Goal: Task Accomplishment & Management: Complete application form

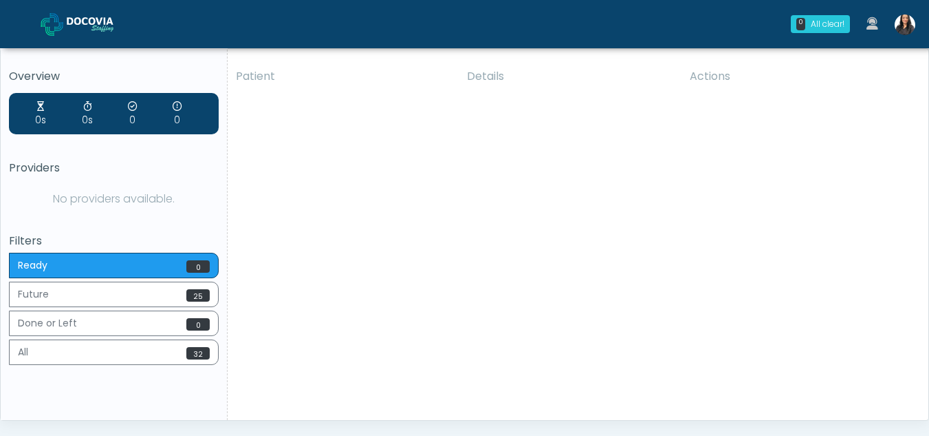
click at [905, 27] on img at bounding box center [905, 24] width 21 height 21
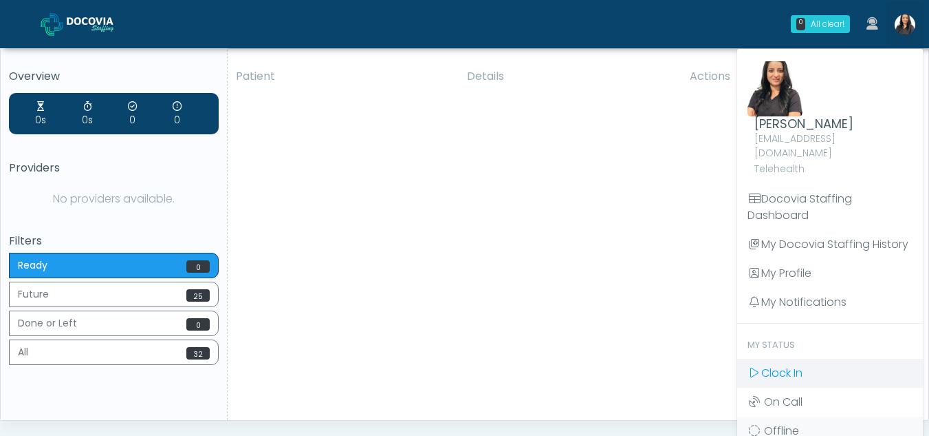
click at [775, 365] on span "Clock In" at bounding box center [782, 373] width 41 height 16
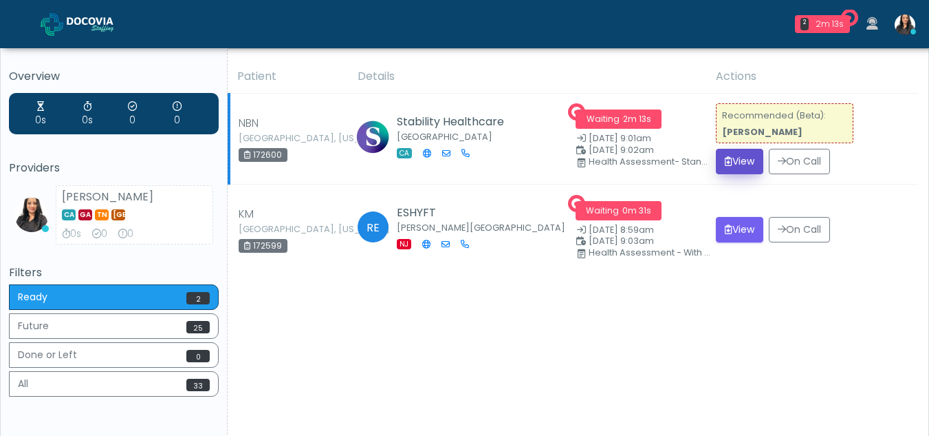
click at [730, 161] on button "View" at bounding box center [739, 161] width 47 height 25
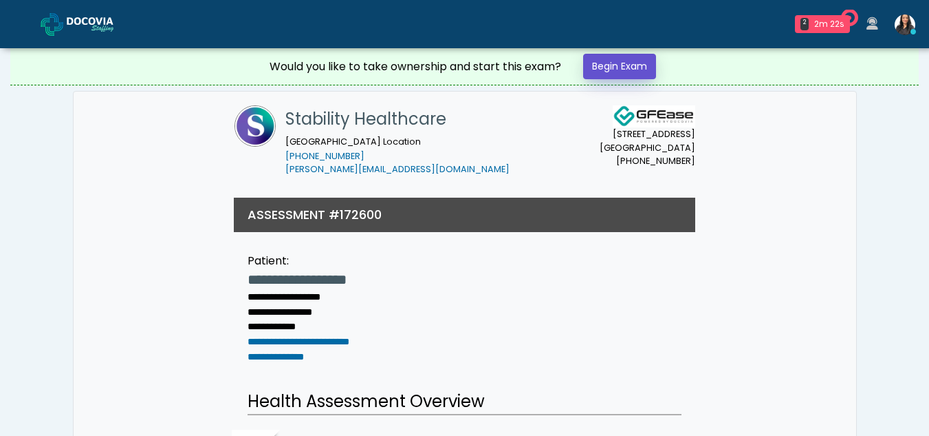
click at [600, 64] on link "Begin Exam" at bounding box center [619, 66] width 73 height 25
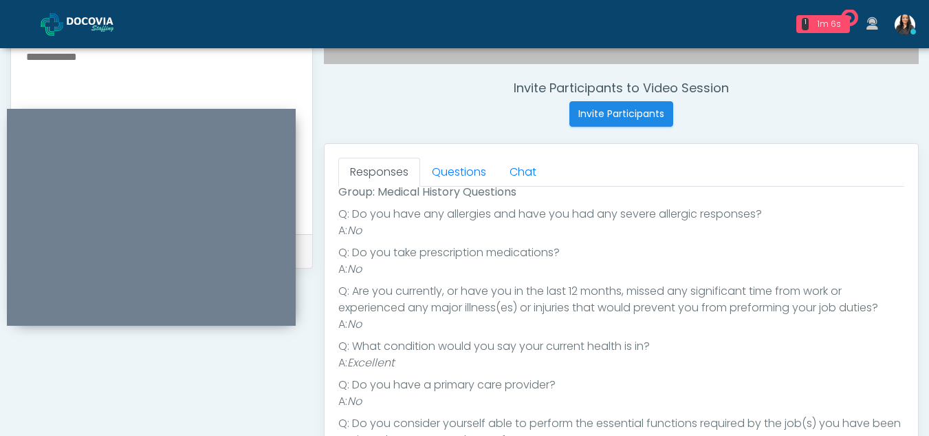
scroll to position [466, 0]
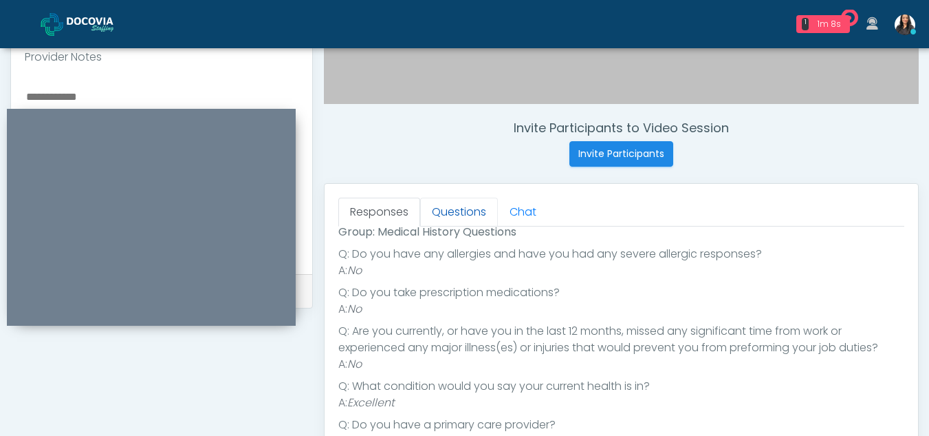
click at [451, 219] on link "Questions" at bounding box center [459, 211] width 78 height 29
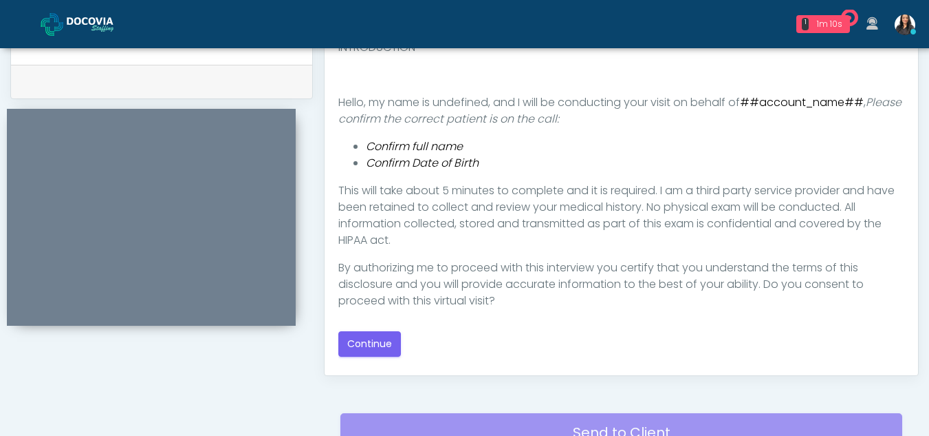
scroll to position [713, 0]
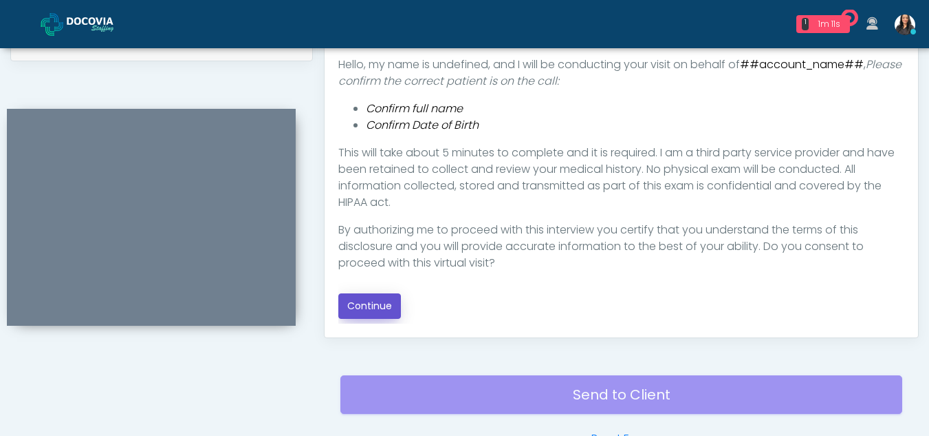
click at [365, 303] on button "Continue" at bounding box center [369, 305] width 63 height 25
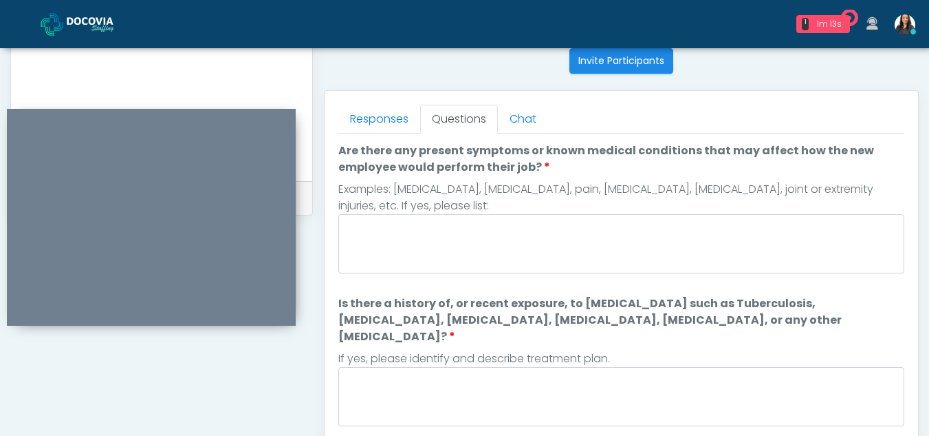
scroll to position [546, 0]
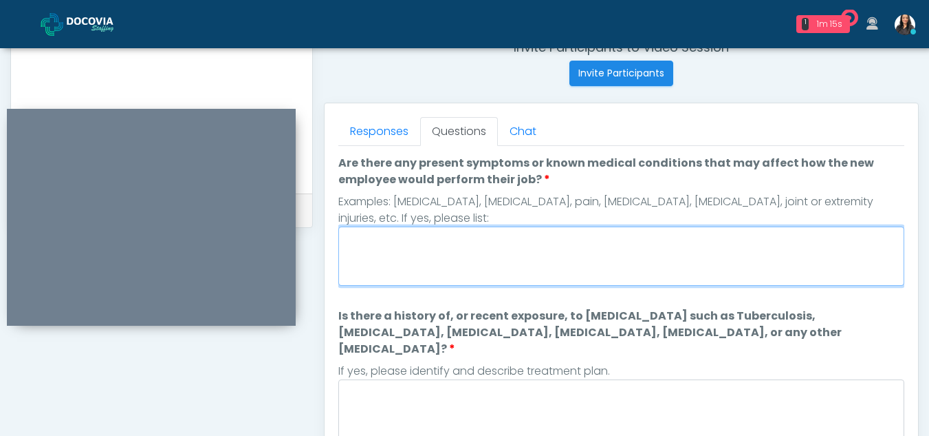
click at [468, 255] on textarea "Are there any present symptoms or known medical conditions that may affect how …" at bounding box center [621, 255] width 566 height 59
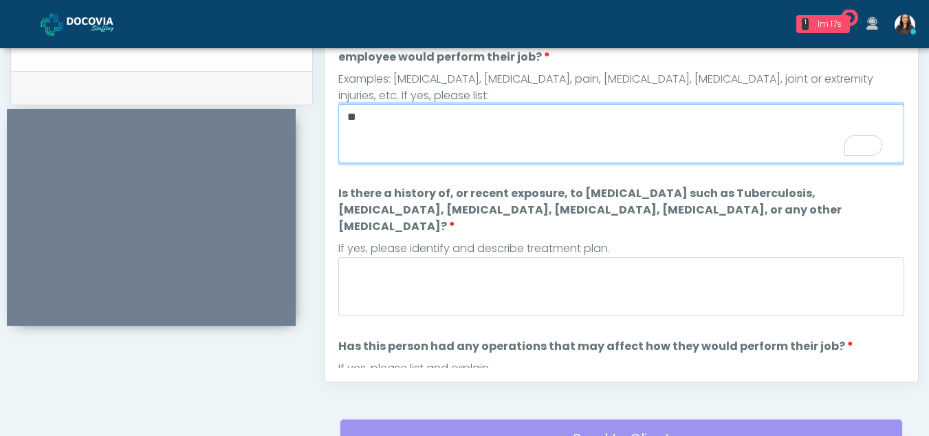
scroll to position [689, 0]
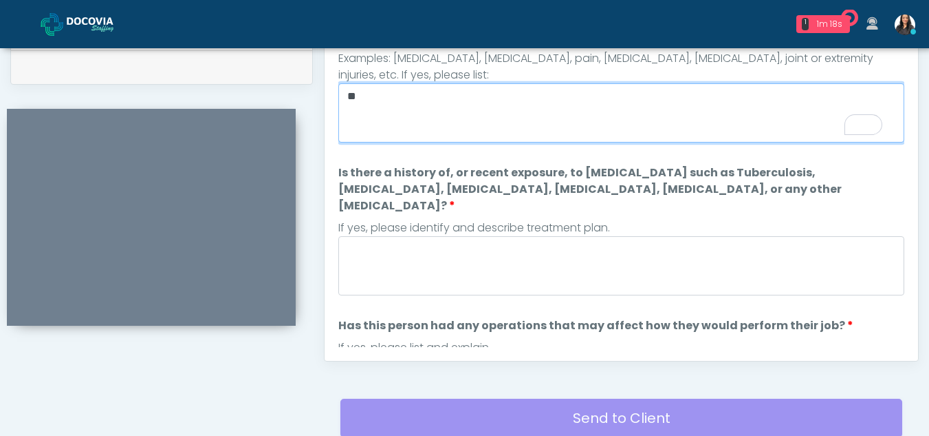
type textarea "**"
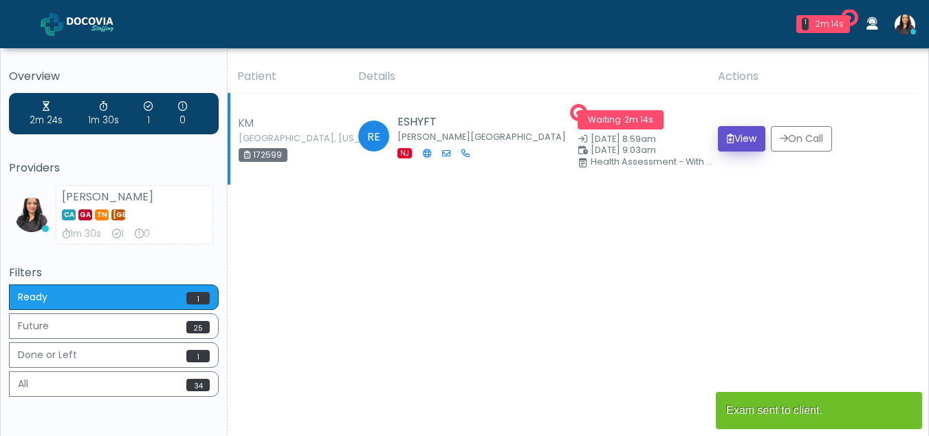
click at [733, 132] on button "View" at bounding box center [741, 138] width 47 height 25
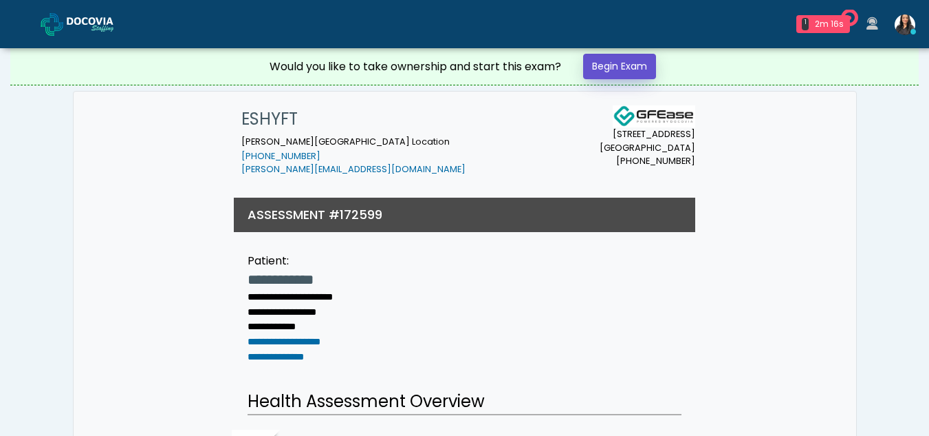
click at [605, 63] on link "Begin Exam" at bounding box center [619, 66] width 73 height 25
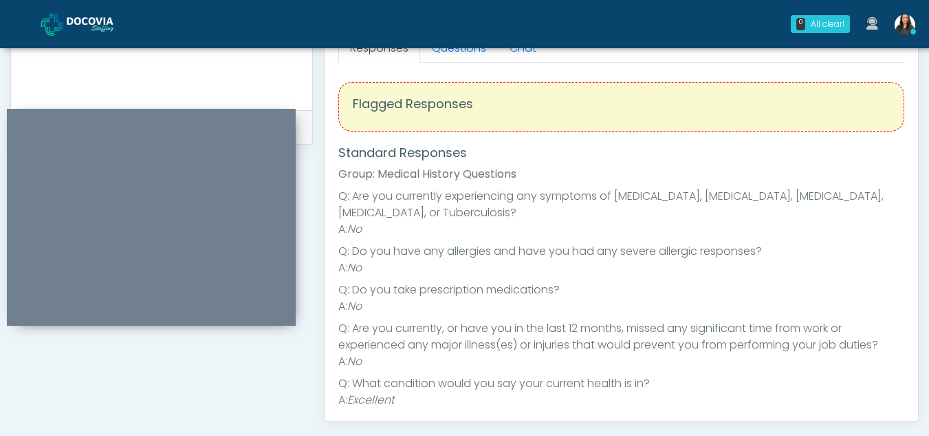
scroll to position [584, 0]
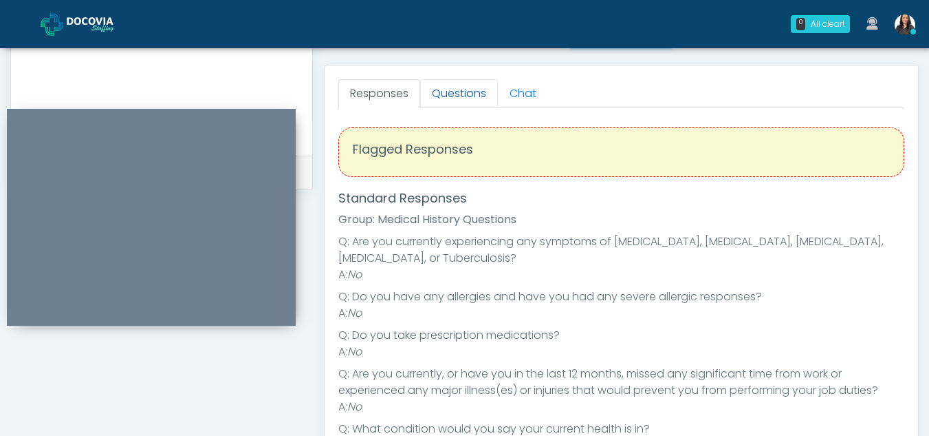
click at [459, 81] on link "Questions" at bounding box center [459, 93] width 78 height 29
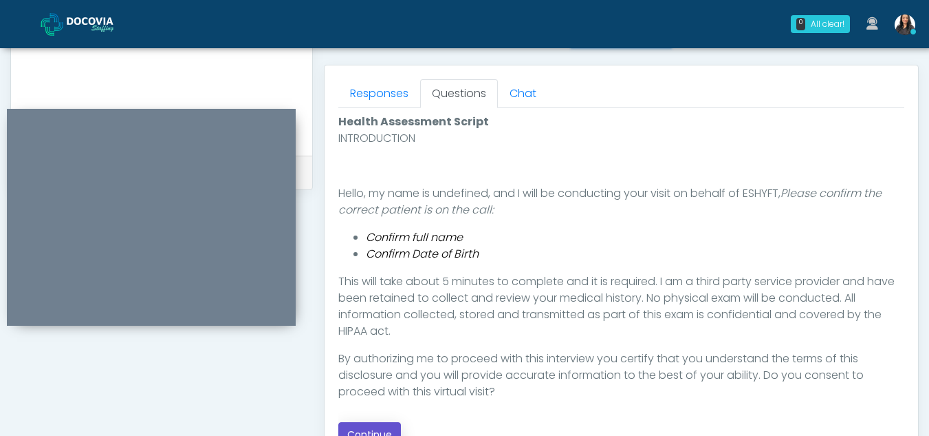
click at [389, 426] on button "Continue" at bounding box center [369, 434] width 63 height 25
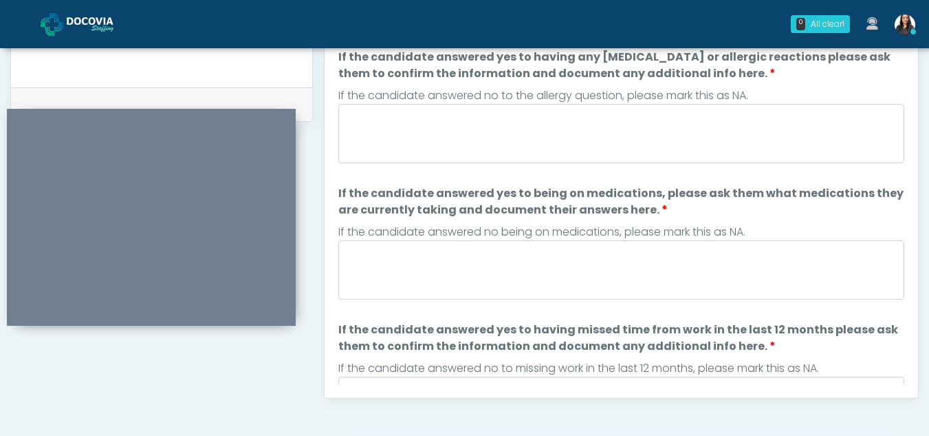
scroll to position [625, 0]
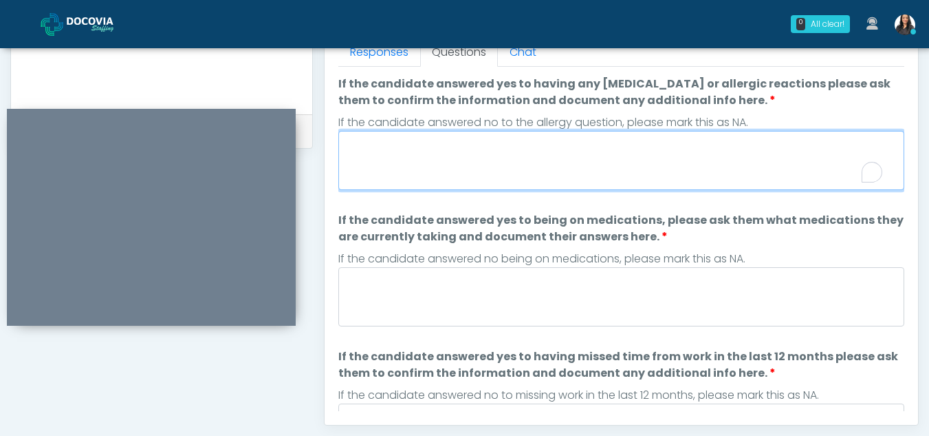
click at [464, 166] on textarea "If the candidate answered yes to having any allergies or allergic reactions ple…" at bounding box center [621, 160] width 566 height 59
type textarea "**"
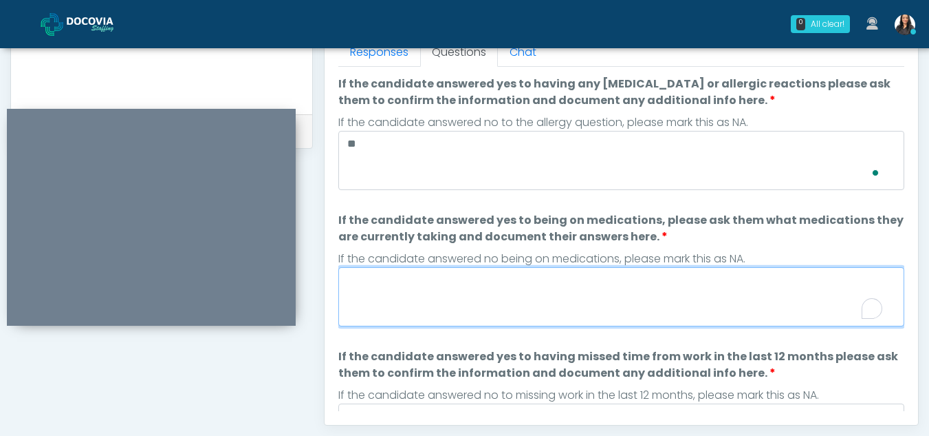
click at [431, 290] on textarea "If the candidate answered yes to being on medications, please ask them what med…" at bounding box center [621, 296] width 566 height 59
type textarea "*"
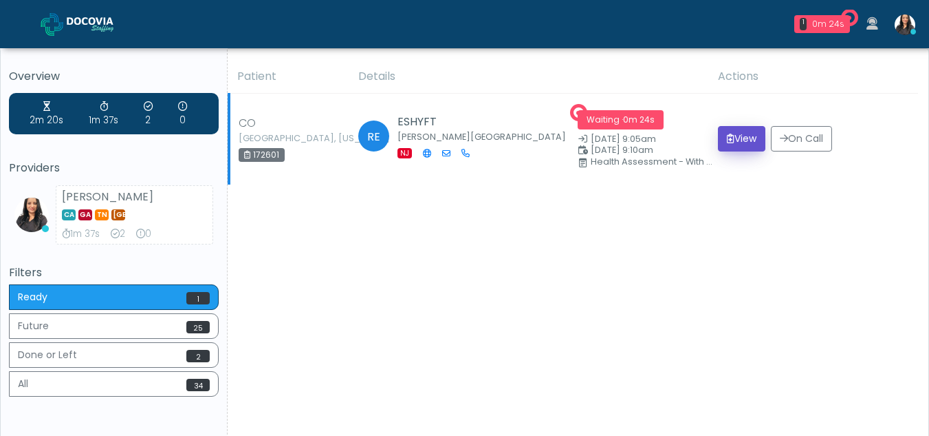
click at [740, 132] on button "View" at bounding box center [741, 138] width 47 height 25
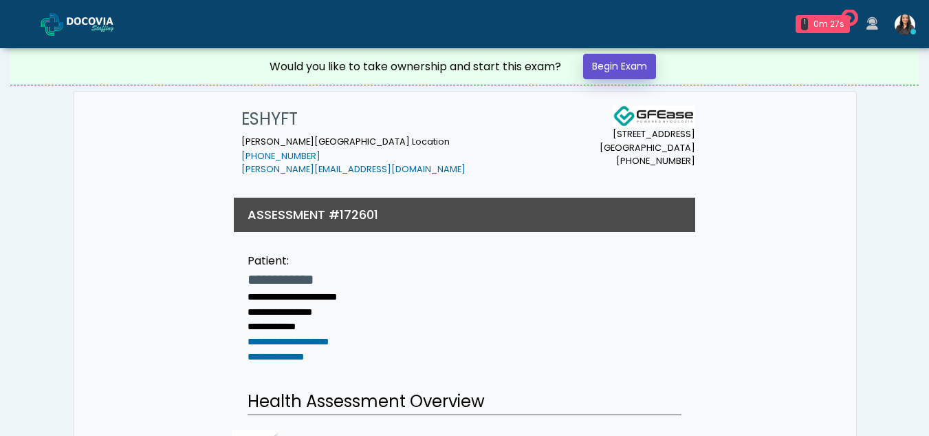
click at [637, 65] on link "Begin Exam" at bounding box center [619, 66] width 73 height 25
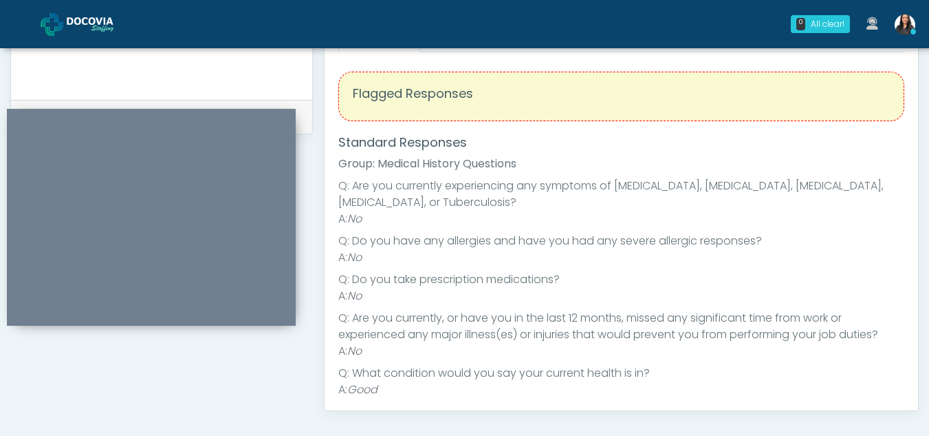
scroll to position [586, 0]
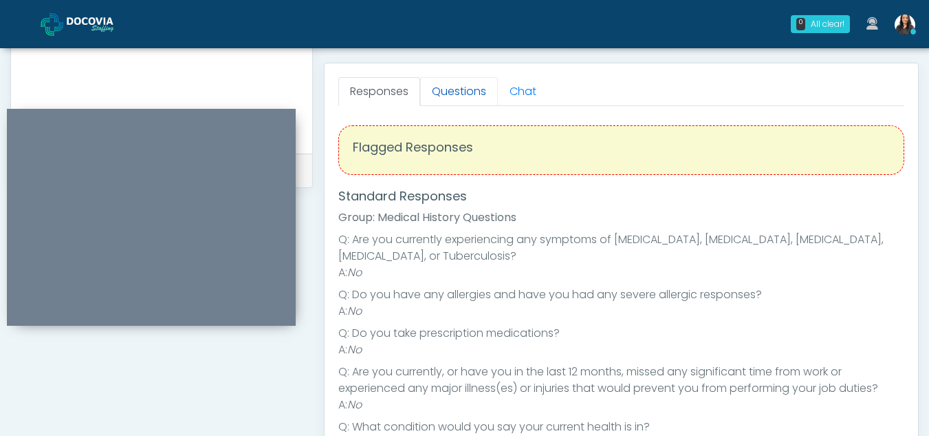
click at [472, 92] on link "Questions" at bounding box center [459, 91] width 78 height 29
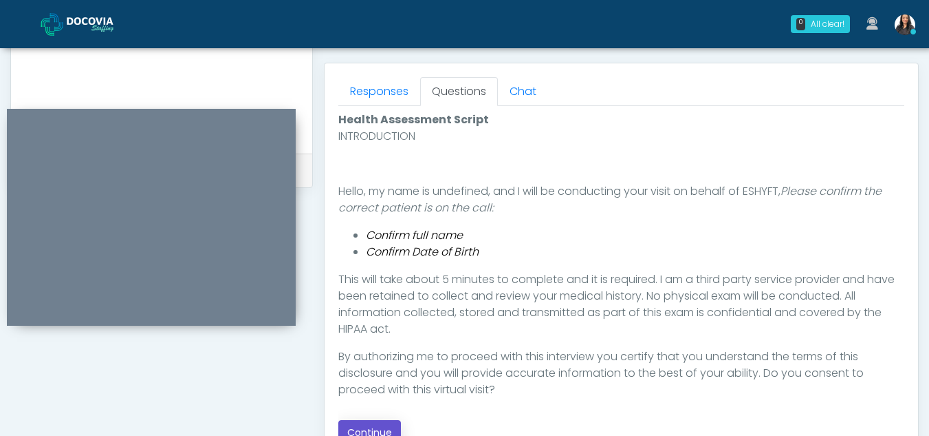
click at [384, 427] on button "Continue" at bounding box center [369, 432] width 63 height 25
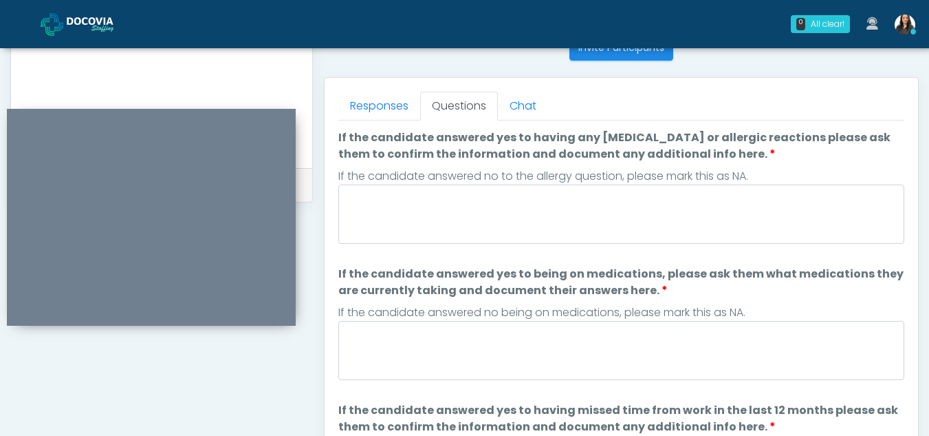
scroll to position [559, 0]
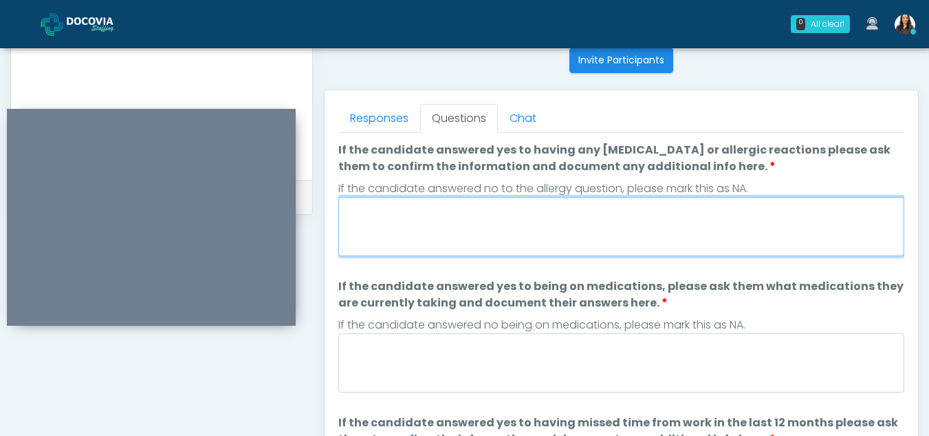
click at [396, 226] on textarea "If the candidate answered yes to having any [MEDICAL_DATA] or allergic reaction…" at bounding box center [621, 226] width 566 height 59
type textarea "**"
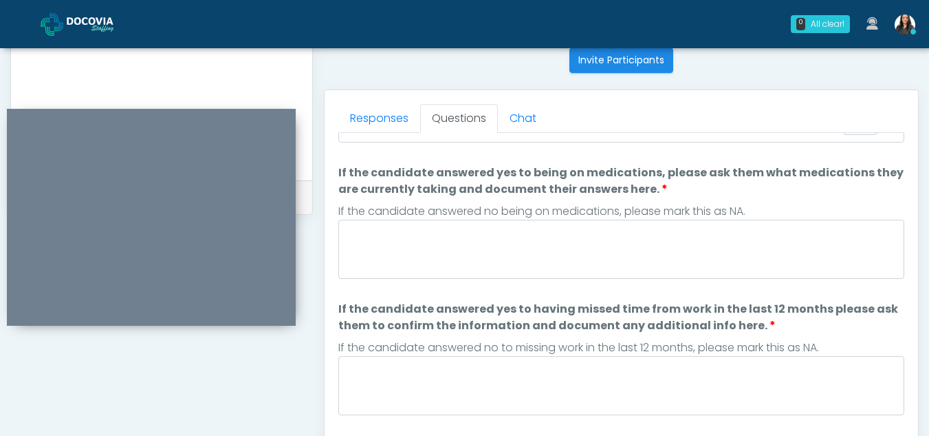
scroll to position [123, 0]
